Goal: Information Seeking & Learning: Check status

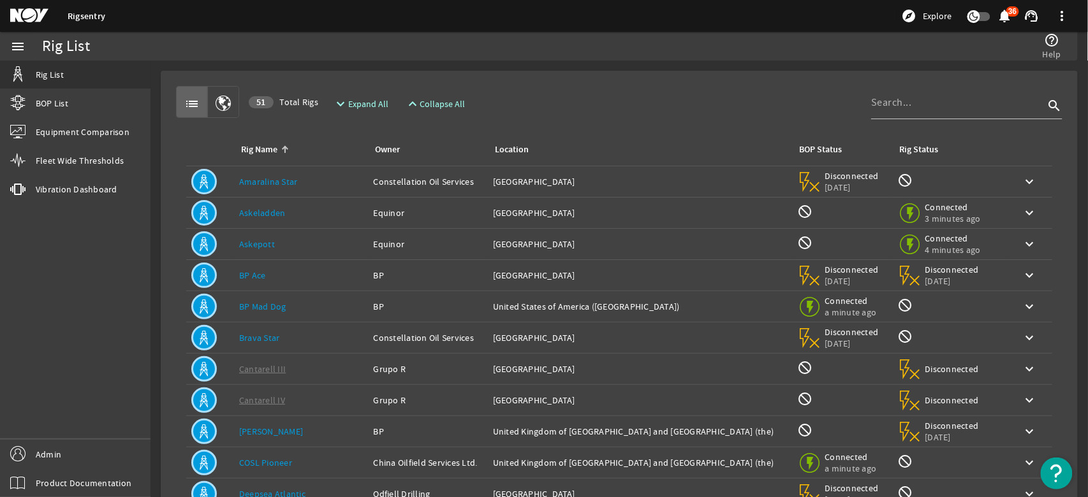
click at [43, 189] on span "Vibration Dashboard" at bounding box center [77, 189] width 82 height 13
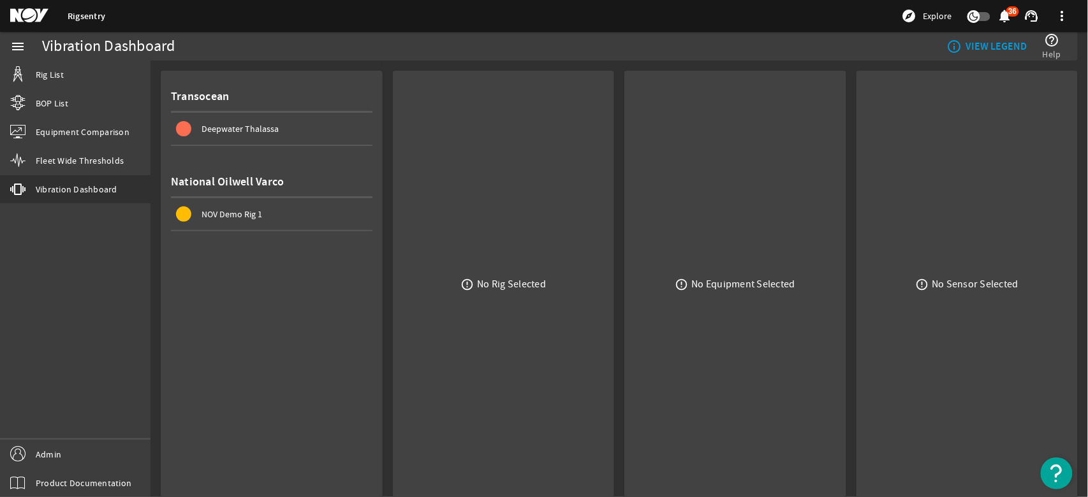
click at [212, 210] on span "NOV Demo Rig 1" at bounding box center [232, 214] width 61 height 11
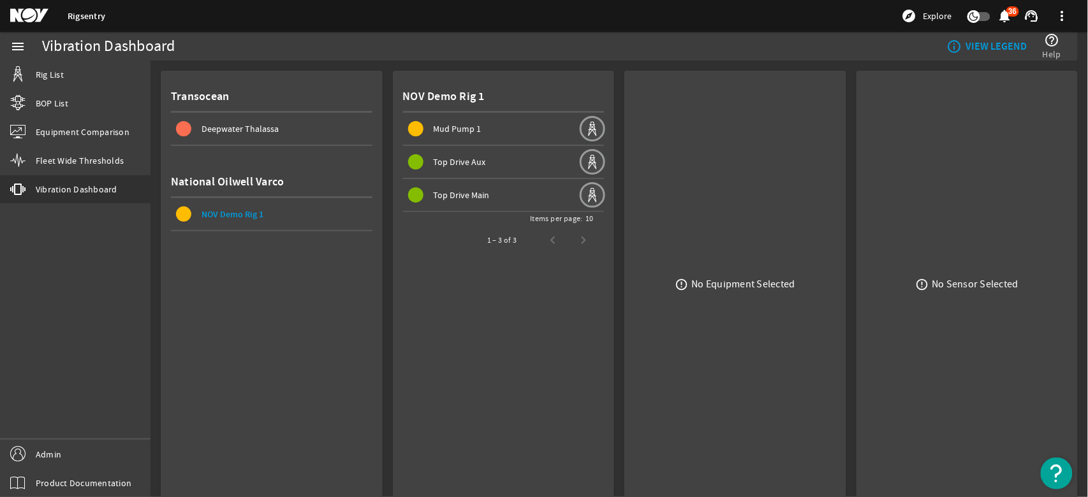
click at [451, 163] on span "Top Drive Aux" at bounding box center [460, 161] width 52 height 11
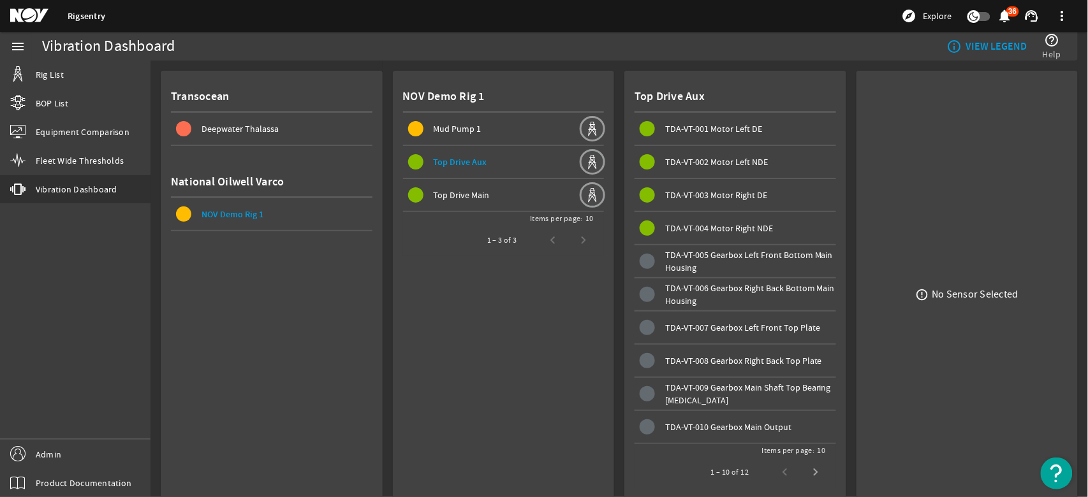
click at [448, 194] on span "Top Drive Main" at bounding box center [462, 194] width 56 height 11
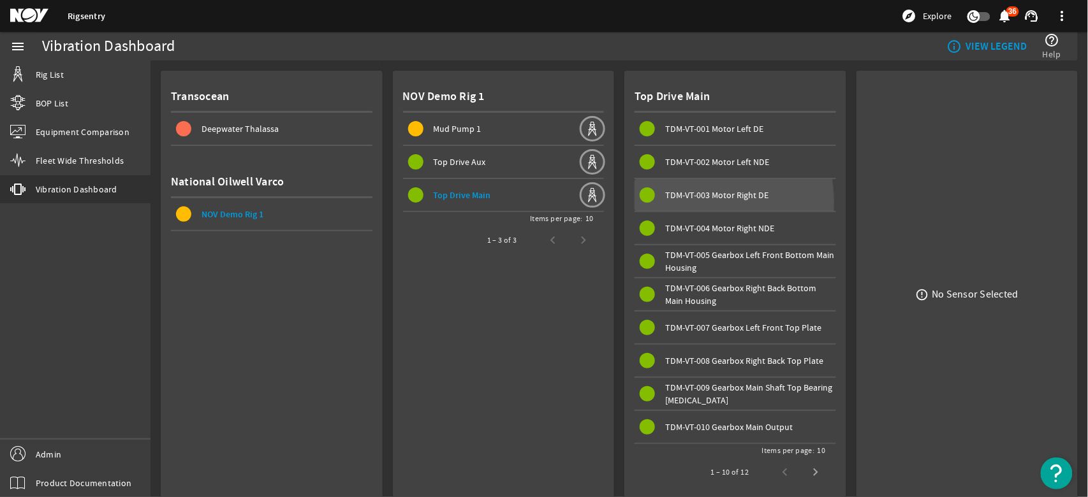
click at [678, 202] on span "TDM-VT-003 Motor Right DE" at bounding box center [738, 194] width 196 height 15
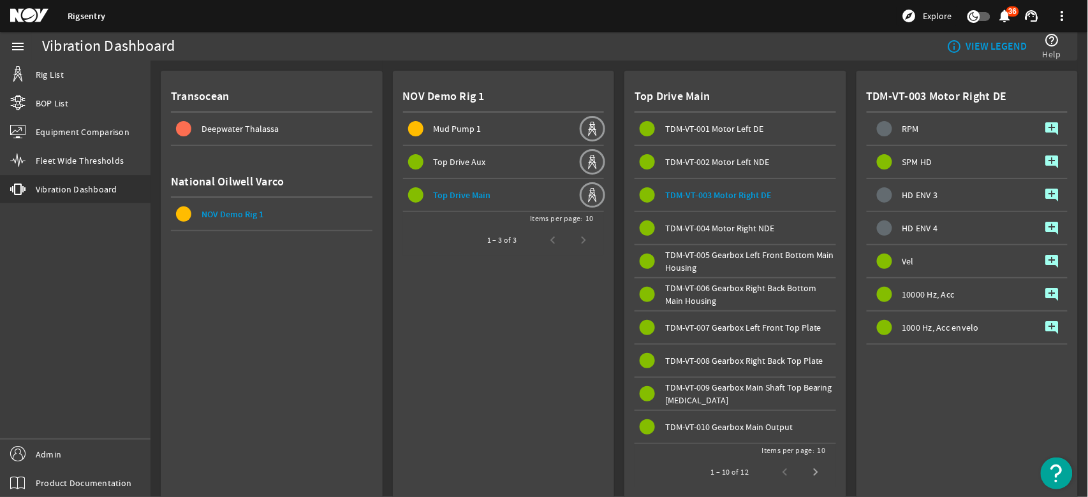
click at [971, 160] on div "SPM HD" at bounding box center [952, 162] width 171 height 32
